Goal: Use online tool/utility: Utilize a website feature to perform a specific function

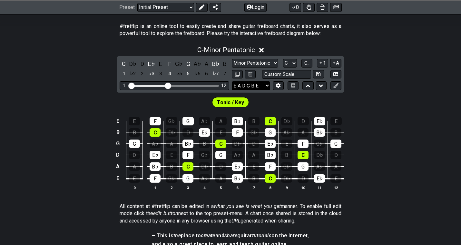
scroll to position [121, 0]
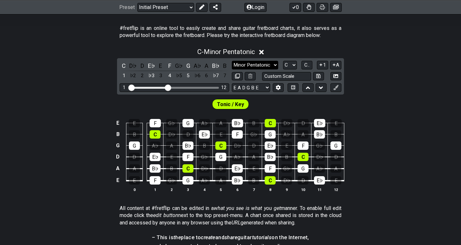
select select "Minor / Aeolian"
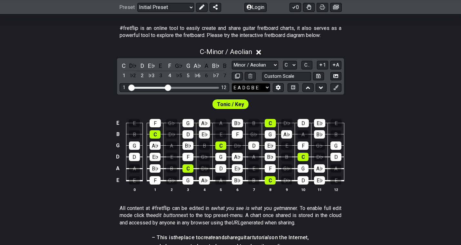
select select "Eb Ab Db Gb Bb Eb"
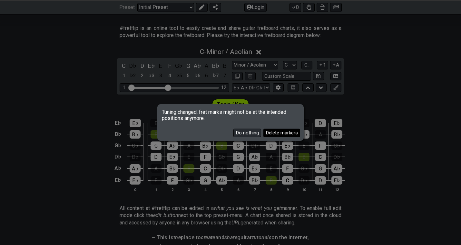
click at [291, 133] on button "Delete markers" at bounding box center [281, 133] width 37 height 9
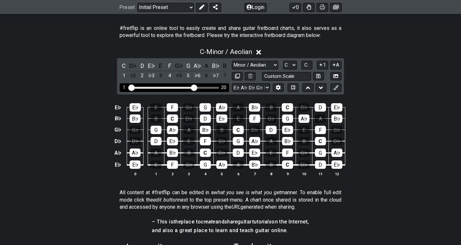
drag, startPoint x: 167, startPoint y: 86, endPoint x: 194, endPoint y: 87, distance: 27.4
click at [194, 87] on input "Visible fret range" at bounding box center [174, 87] width 91 height 0
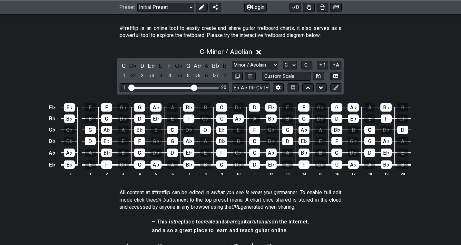
click at [79, 49] on div "C - Minor / Aeolian" at bounding box center [230, 50] width 461 height 12
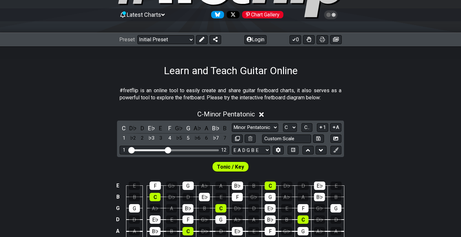
scroll to position [82, 0]
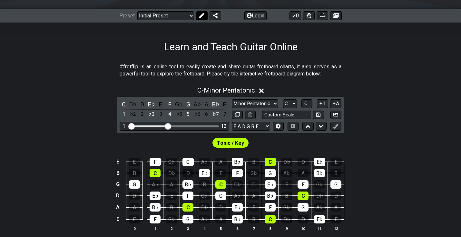
click at [202, 14] on icon at bounding box center [201, 15] width 5 height 5
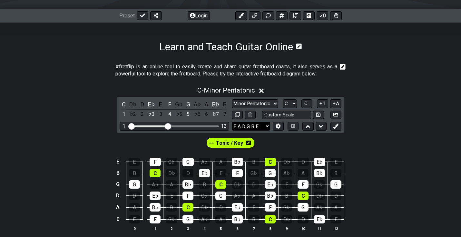
select select "Eb Ab Db Gb Bb Eb"
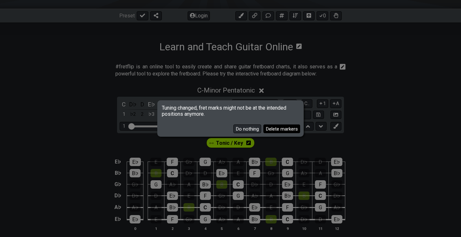
click at [283, 127] on button "Delete markers" at bounding box center [281, 128] width 37 height 9
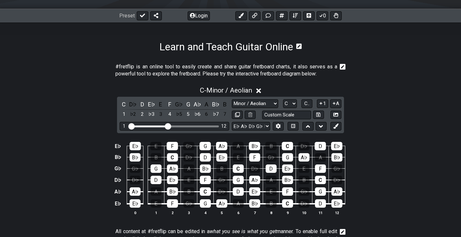
click at [392, 123] on div "C - Minor / Aeolian C D♭ D E♭ E F G♭ G A♭ A B♭ B 1 ♭2 2 ♭3 3 4 ♭5 5 ♭6 6 ♭7 7 M…" at bounding box center [230, 152] width 461 height 141
drag, startPoint x: 166, startPoint y: 126, endPoint x: 207, endPoint y: 126, distance: 41.2
click at [207, 126] on input "Visible fret range" at bounding box center [174, 126] width 91 height 0
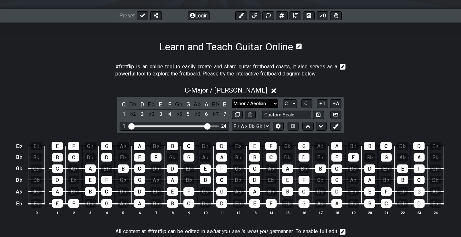
select select "Minor / Aeolian"
